Goal: Transaction & Acquisition: Purchase product/service

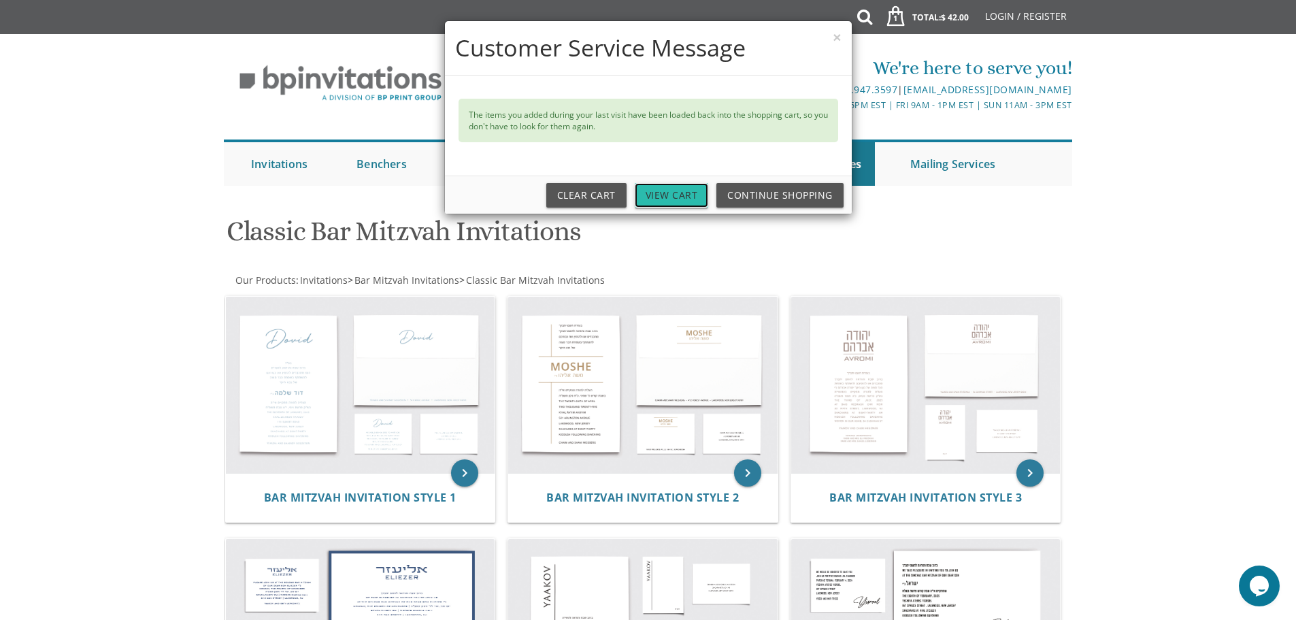
click at [655, 198] on link "View Cart" at bounding box center [672, 195] width 74 height 24
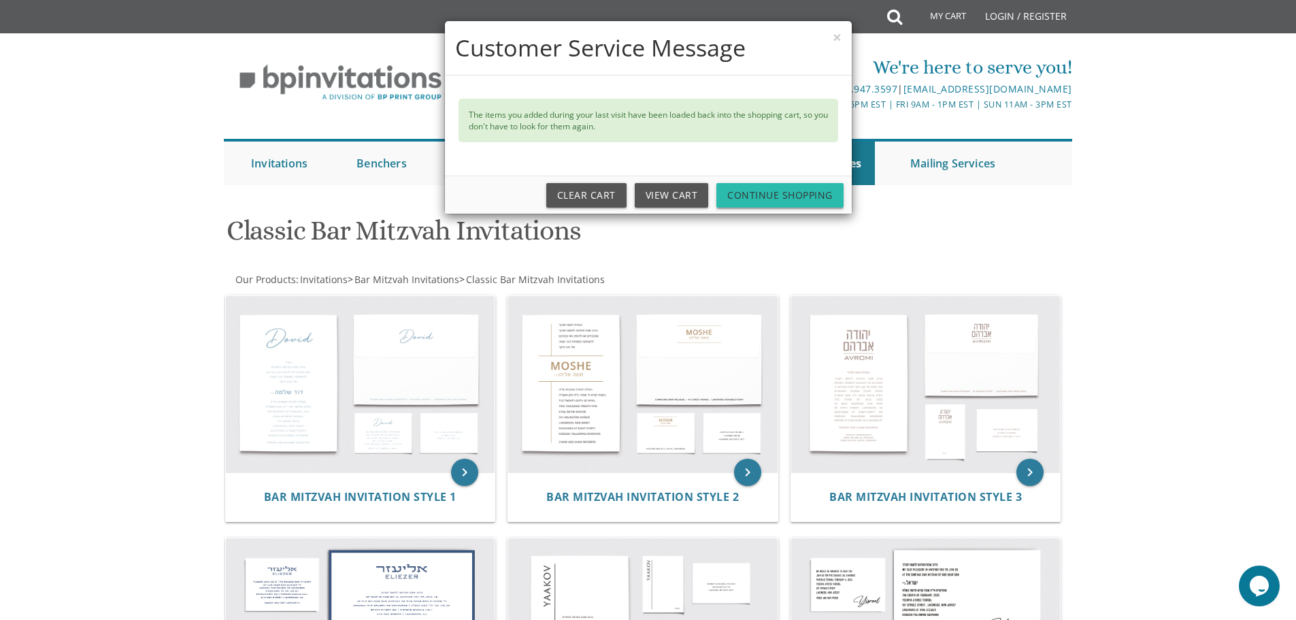
click at [798, 195] on link "Continue Shopping" at bounding box center [779, 195] width 127 height 24
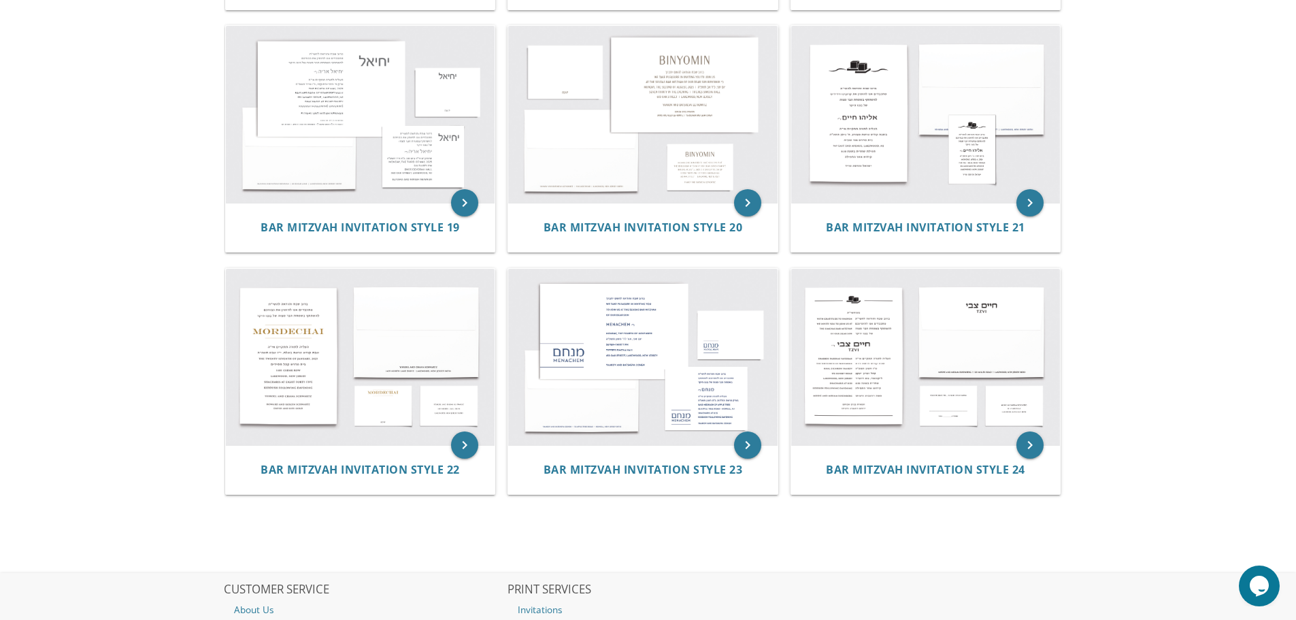
scroll to position [1889, 0]
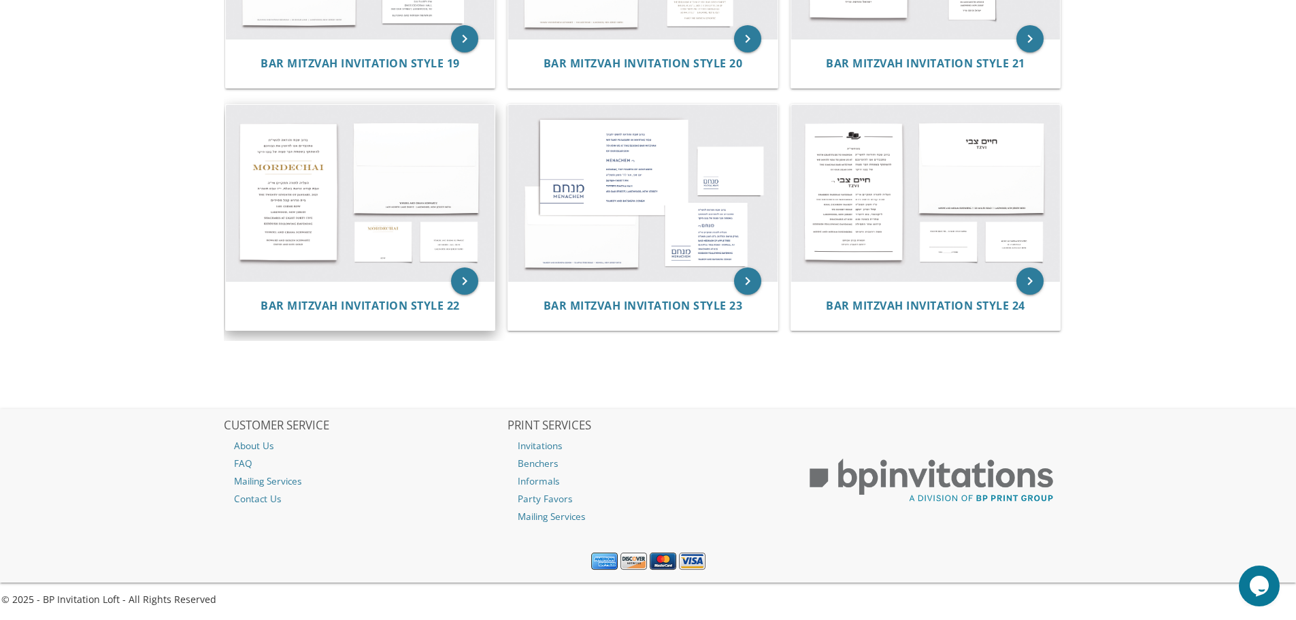
click at [351, 231] on img at bounding box center [360, 193] width 269 height 177
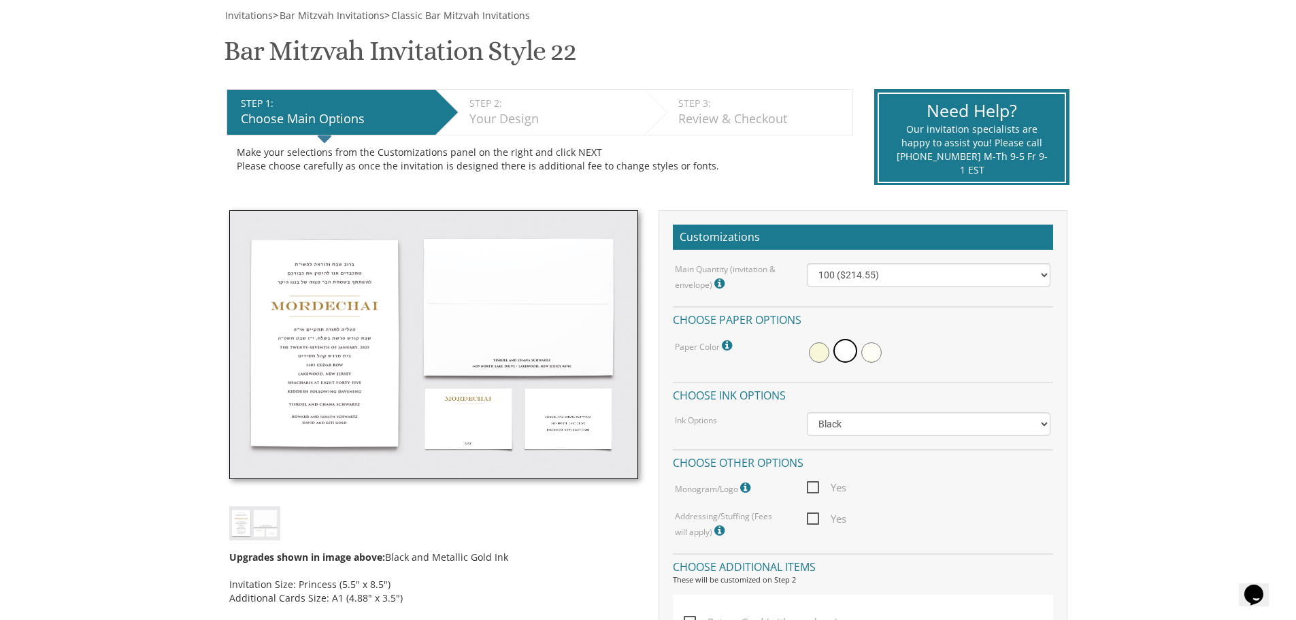
scroll to position [204, 0]
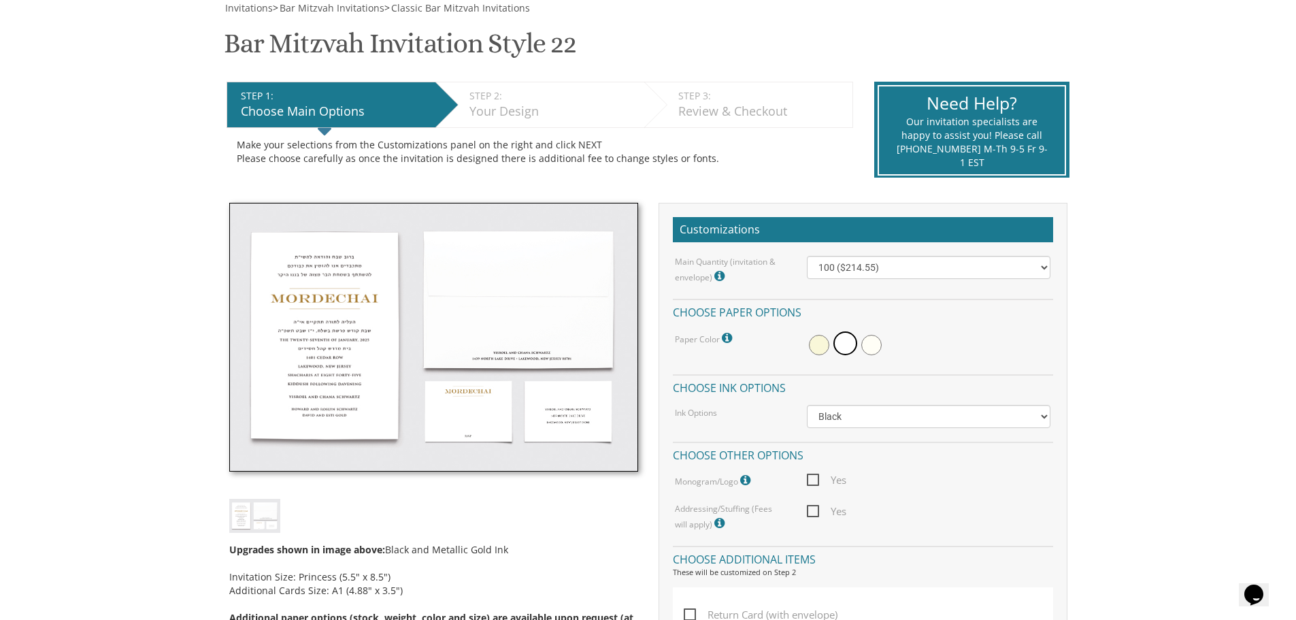
click at [850, 282] on div "Main Quantity (invitation & envelope) Invitation Size: Princess (5.5" x 8.5") 1…" at bounding box center [863, 270] width 396 height 29
click at [860, 275] on select "100 ($214.55) 200 ($254.60) 300 ($294.25) 400 ($333.55) 500 ($373.90) 600 ($413…" at bounding box center [929, 267] width 244 height 23
click at [804, 191] on div "Invitations > Bar Mitzvah Invitations > Classic Bar Mitzvah Invitations Bar Mit…" at bounding box center [648, 533] width 848 height 1065
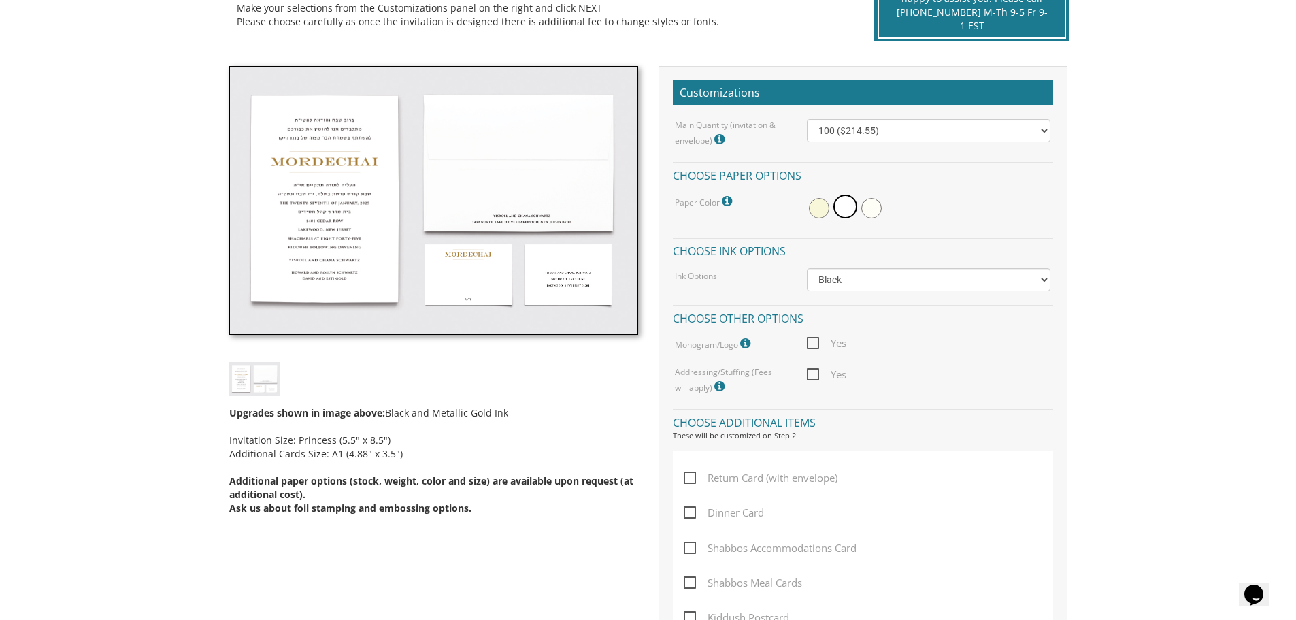
scroll to position [340, 0]
click at [868, 133] on select "100 ($214.55) 200 ($254.60) 300 ($294.25) 400 ($333.55) 500 ($373.90) 600 ($413…" at bounding box center [929, 131] width 244 height 23
click at [1144, 201] on body "My Cart {{shoppingcart.totalQuantityDisplay}} Total: {{shoppingcart.subtotal}} …" at bounding box center [648, 543] width 1296 height 1766
click at [860, 135] on select "100 ($214.55) 200 ($254.60) 300 ($294.25) 400 ($333.55) 500 ($373.90) 600 ($413…" at bounding box center [929, 131] width 244 height 23
select select "300"
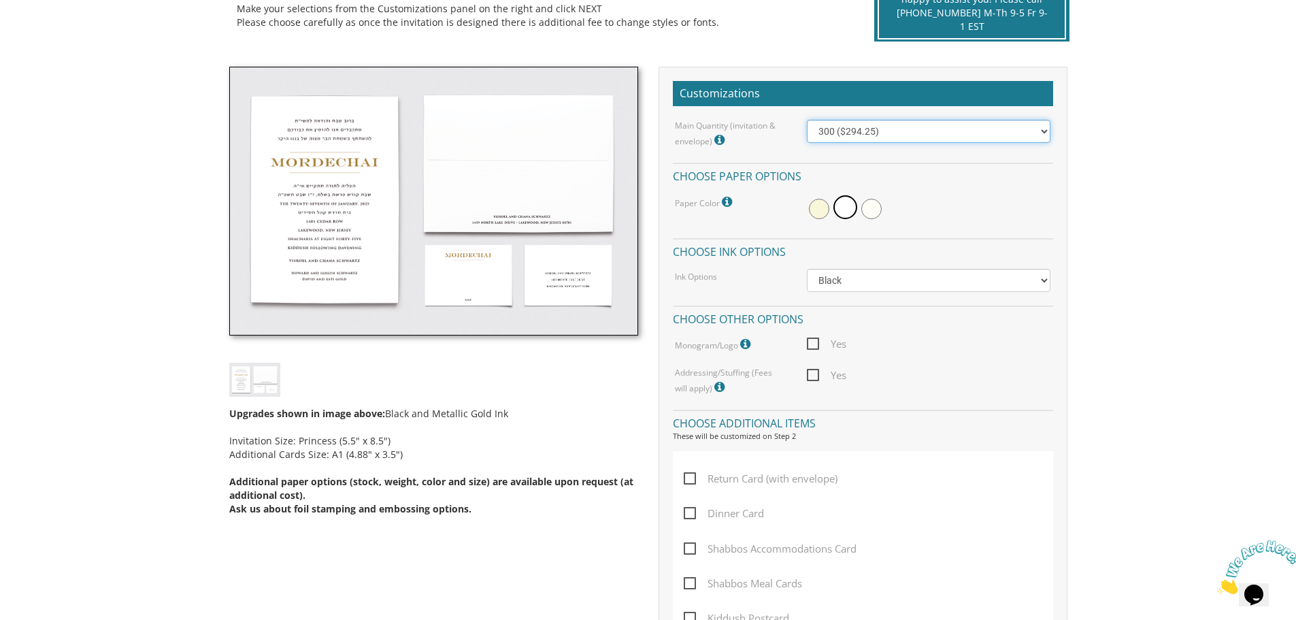
click at [807, 120] on select "100 ($214.55) 200 ($254.60) 300 ($294.25) 400 ($333.55) 500 ($373.90) 600 ($413…" at bounding box center [929, 131] width 244 height 23
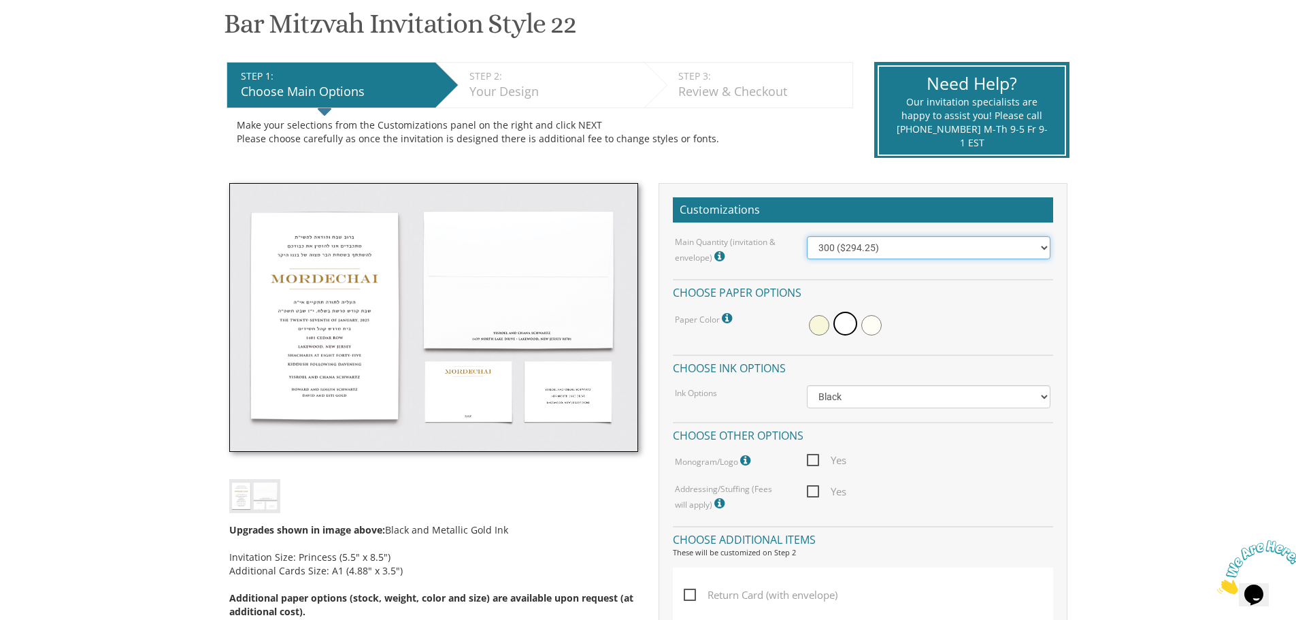
scroll to position [204, 0]
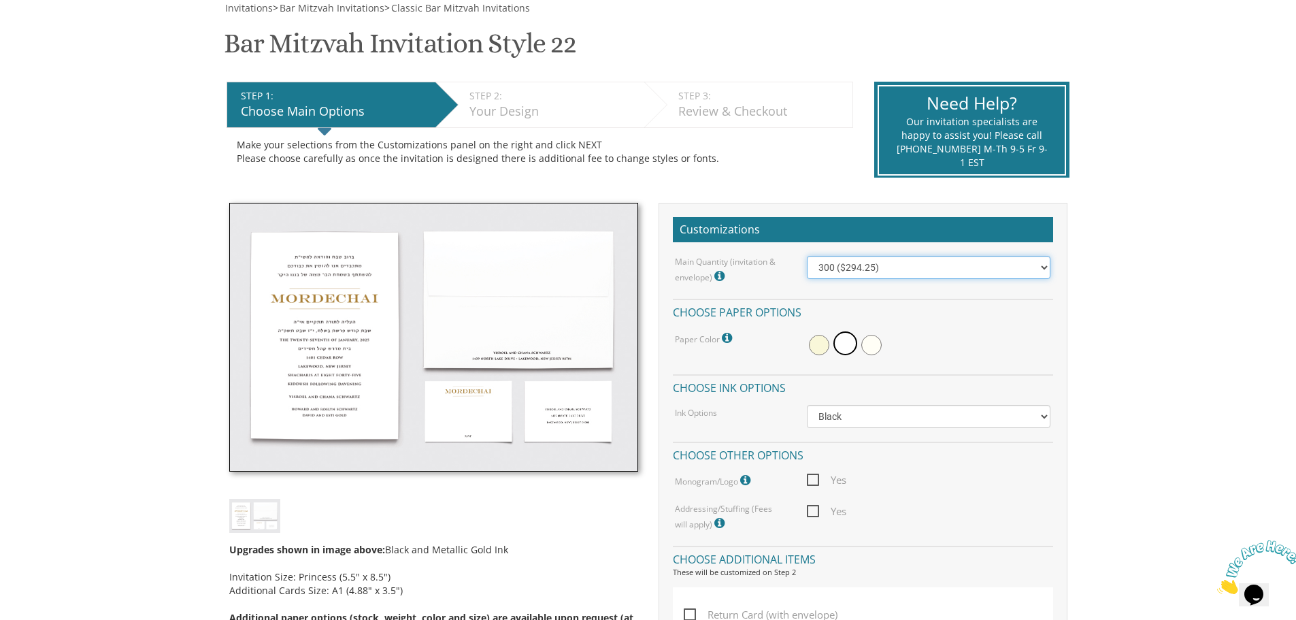
click at [819, 263] on select "100 ($214.55) 200 ($254.60) 300 ($294.25) 400 ($333.55) 500 ($373.90) 600 ($413…" at bounding box center [929, 267] width 244 height 23
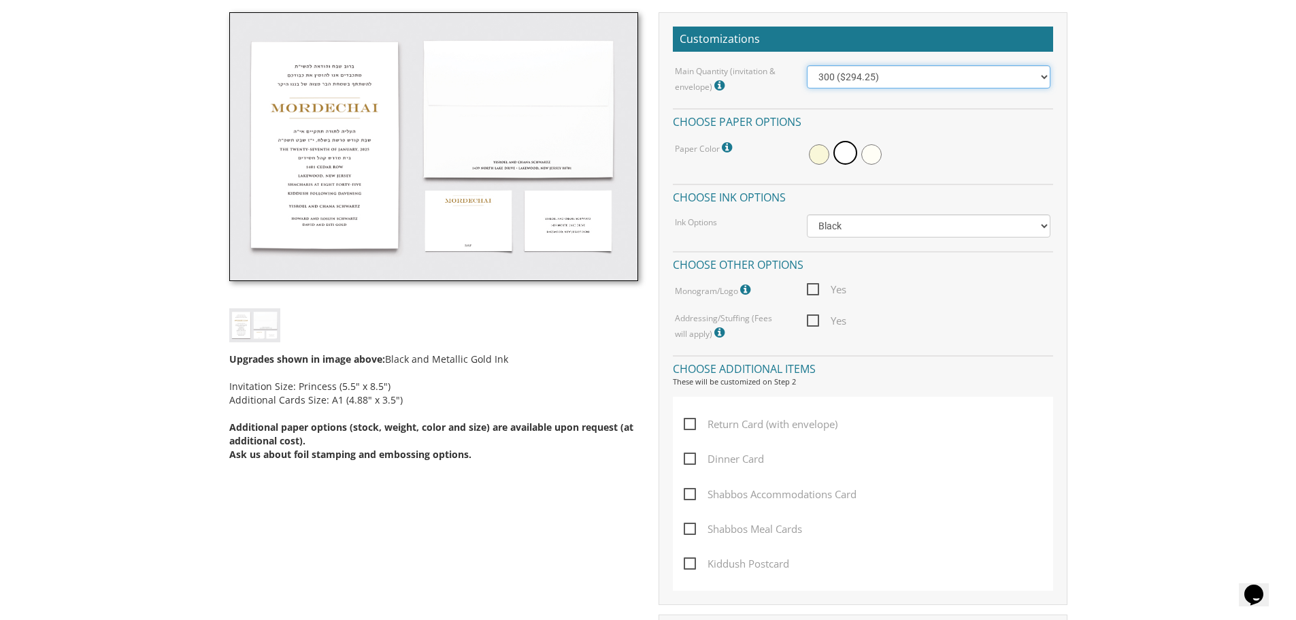
scroll to position [408, 0]
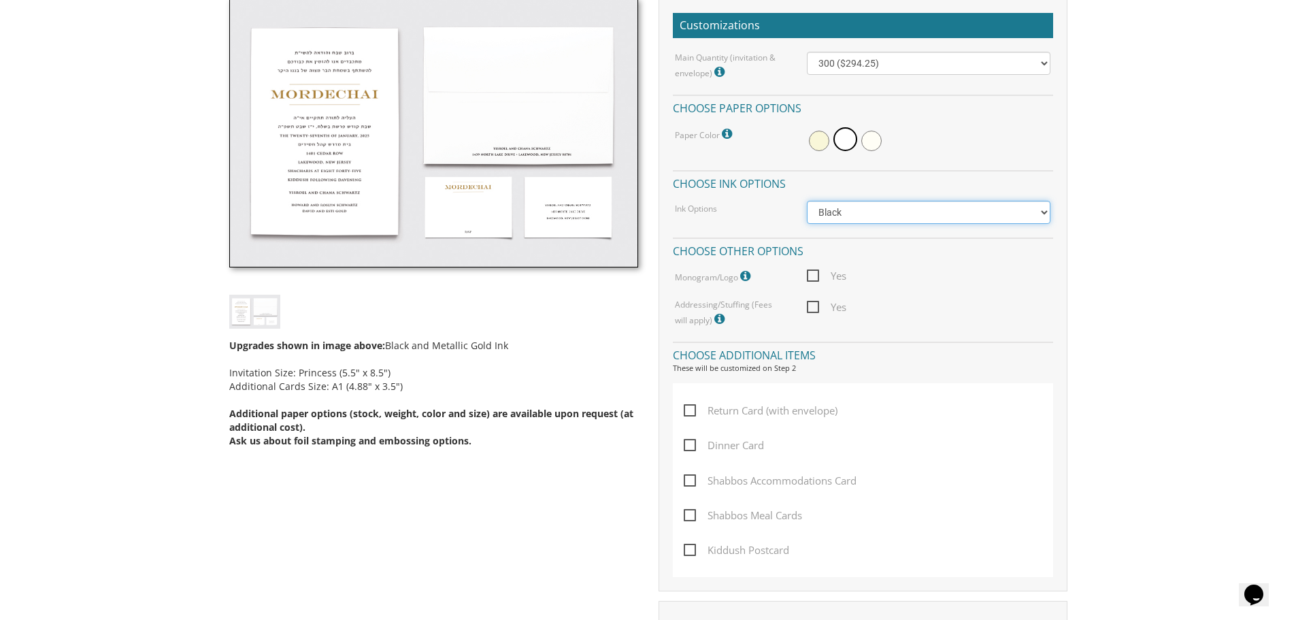
click at [1038, 209] on select "Black Colored Ink ($65.00) Black + One Color ($100.00) Two Colors ($137.95)" at bounding box center [929, 212] width 244 height 23
select select "Standard"
click at [807, 201] on select "Black Colored Ink ($65.00) Black + One Color ($100.00) Two Colors ($137.95)" at bounding box center [929, 212] width 244 height 23
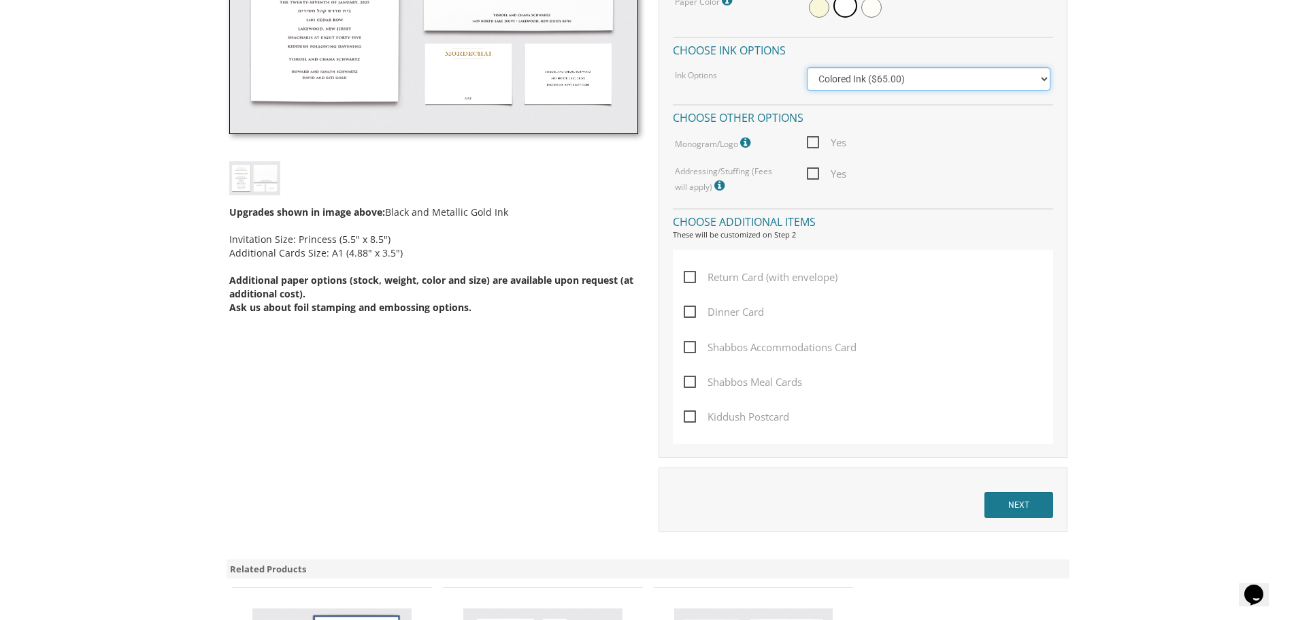
scroll to position [544, 0]
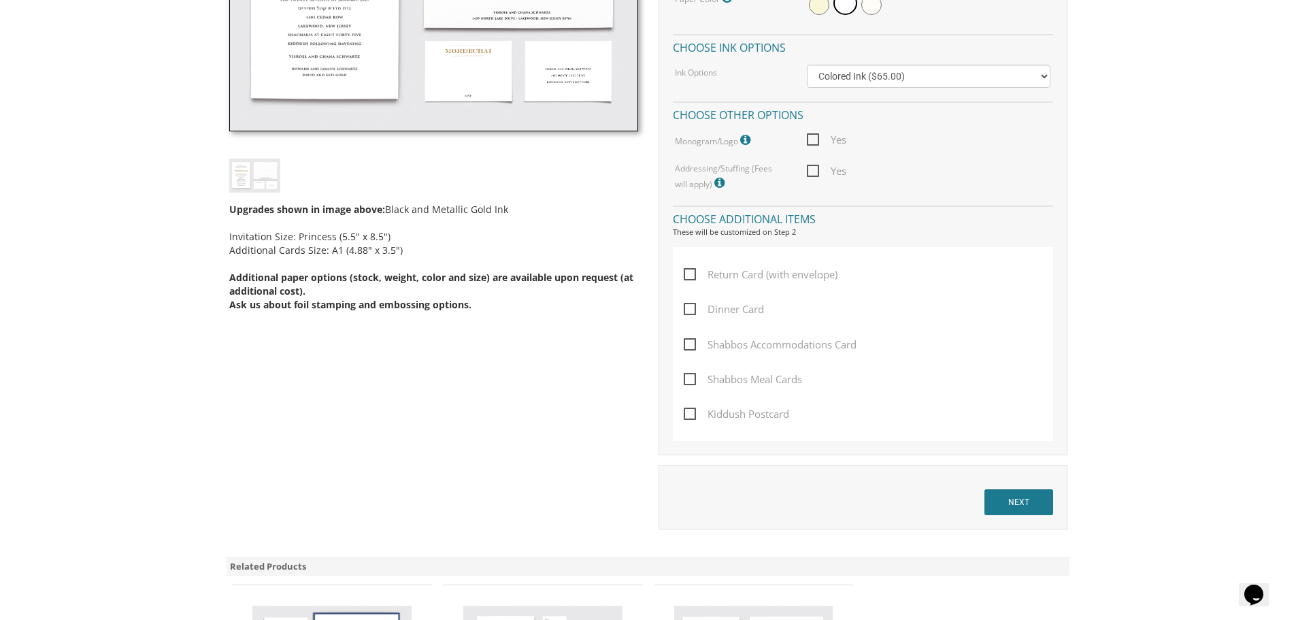
click at [809, 195] on div "Customizations Main Quantity (invitation & envelope) Invitation Size: Princess …" at bounding box center [863, 159] width 409 height 593
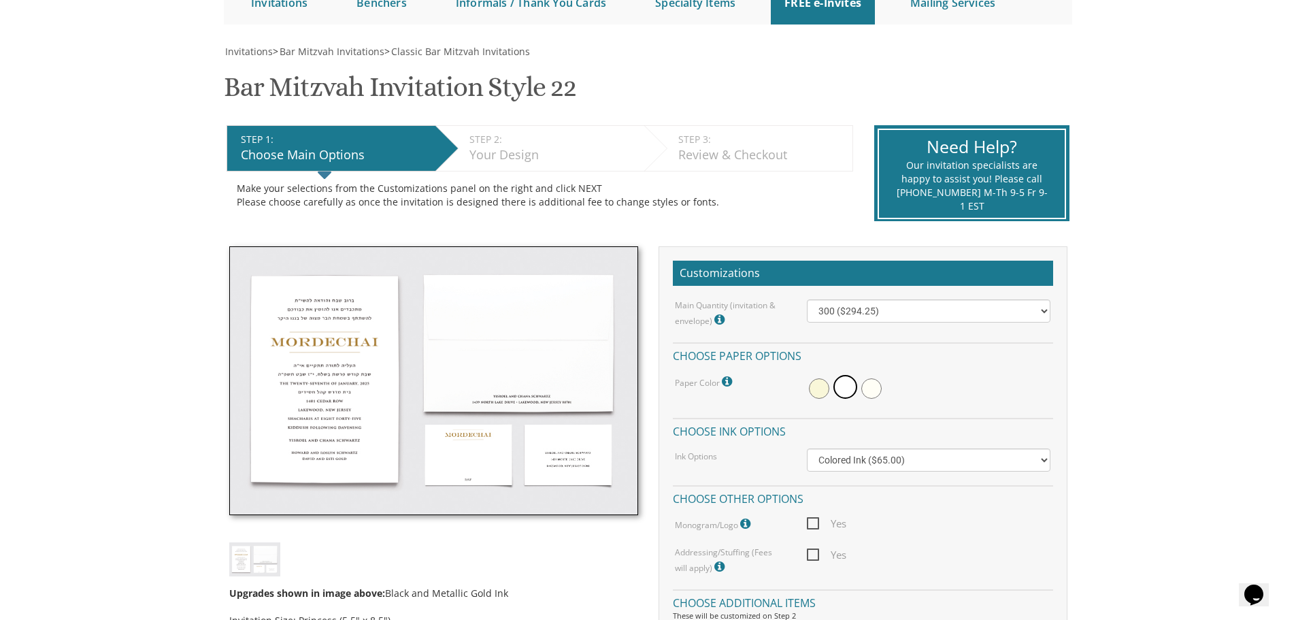
scroll to position [136, 0]
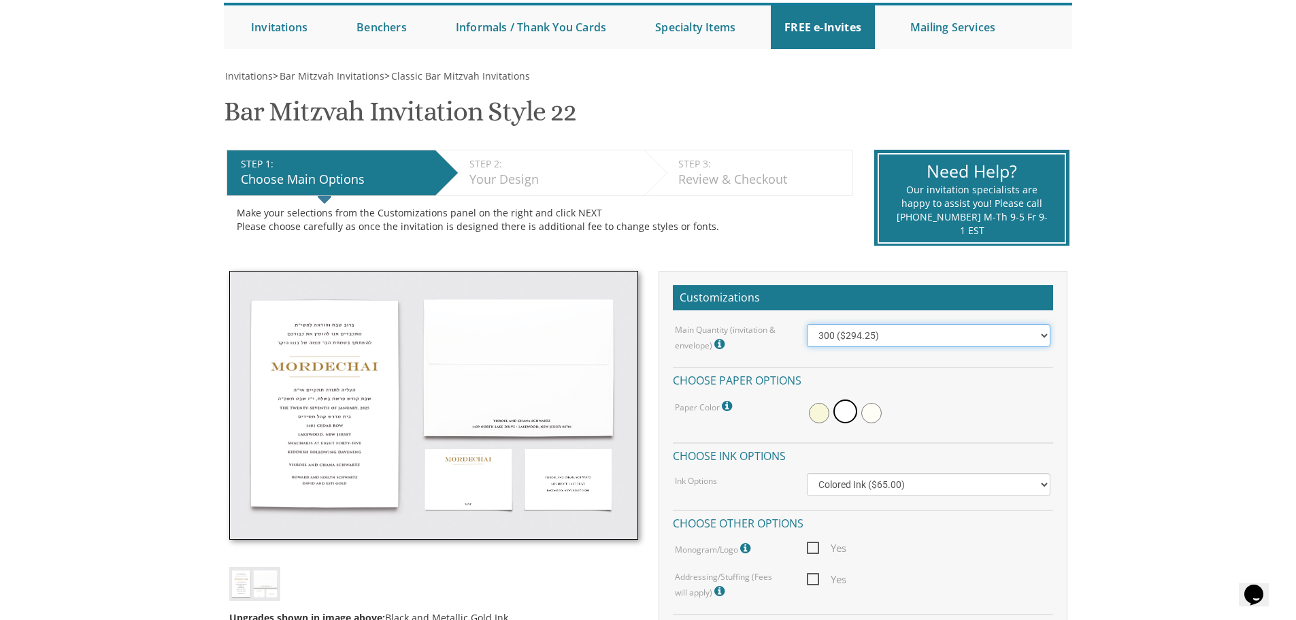
click at [892, 329] on select "100 ($214.55) 200 ($254.60) 300 ($294.25) 400 ($333.55) 500 ($373.90) 600 ($413…" at bounding box center [929, 335] width 244 height 23
